Goal: Task Accomplishment & Management: Complete application form

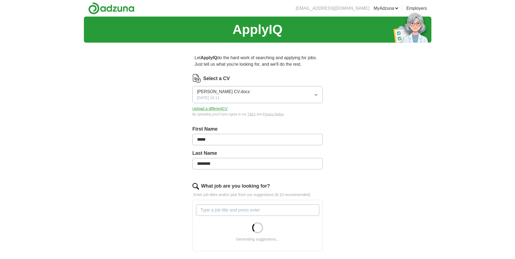
scroll to position [109, 0]
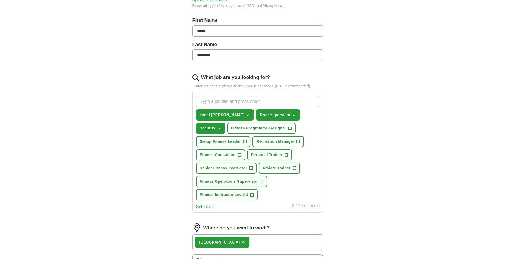
click at [257, 100] on input "What job are you looking for?" at bounding box center [257, 101] width 123 height 11
type input "o"
type input "door supervisor"
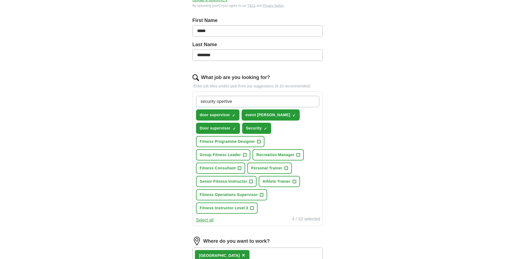
type input "security operative"
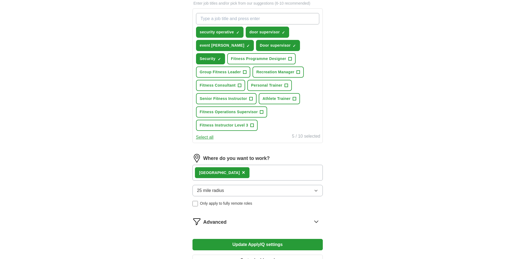
scroll to position [217, 0]
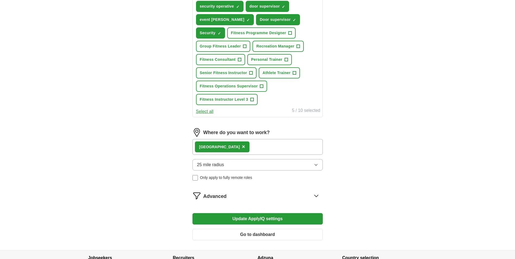
click at [261, 219] on button "Update ApplyIQ settings" at bounding box center [257, 218] width 130 height 11
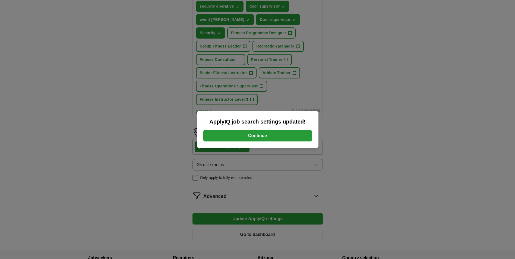
click at [258, 136] on button "Continue" at bounding box center [257, 135] width 109 height 11
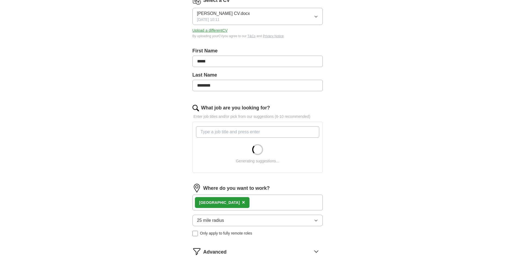
scroll to position [81, 0]
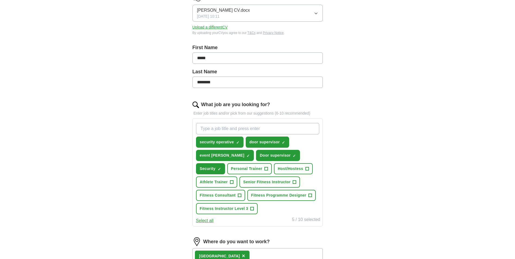
click at [211, 128] on input "What job are you looking for?" at bounding box center [257, 128] width 123 height 11
paste input "Telecom Cable PrePullers"
type input "Telecom Cable PrePullers"
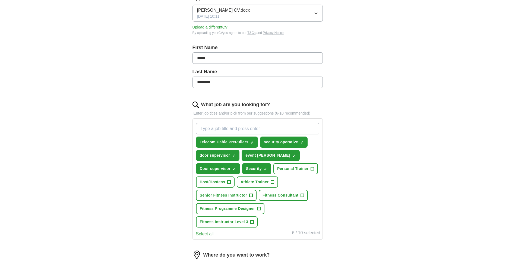
click at [20, 176] on div "ApplyIQ Let ApplyIQ do the hard work of searching and applying for jobs. Just t…" at bounding box center [257, 153] width 515 height 437
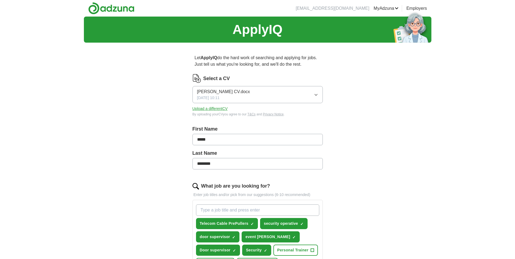
click at [410, 189] on div "ApplyIQ Let ApplyIQ do the hard work of searching and applying for jobs. Just t…" at bounding box center [257, 235] width 347 height 437
click at [413, 110] on div "ApplyIQ Let ApplyIQ do the hard work of searching and applying for jobs. Just t…" at bounding box center [257, 235] width 347 height 437
click at [0, 0] on link "Logout" at bounding box center [0, 0] width 0 height 0
